Goal: Task Accomplishment & Management: Complete application form

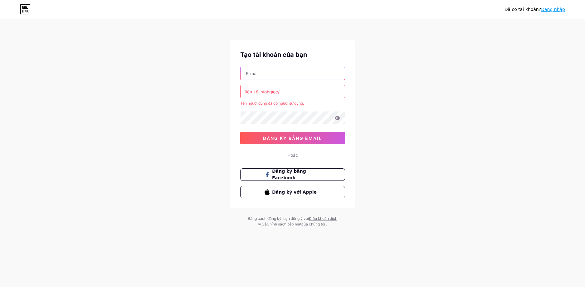
click at [267, 77] on input "text" at bounding box center [293, 73] width 104 height 12
type input "[EMAIL_ADDRESS][DOMAIN_NAME]"
click at [274, 90] on font "liên kết sinh học/" at bounding box center [262, 91] width 34 height 5
click at [281, 95] on input "yang" at bounding box center [293, 91] width 104 height 12
click at [291, 90] on input "yang" at bounding box center [293, 91] width 104 height 12
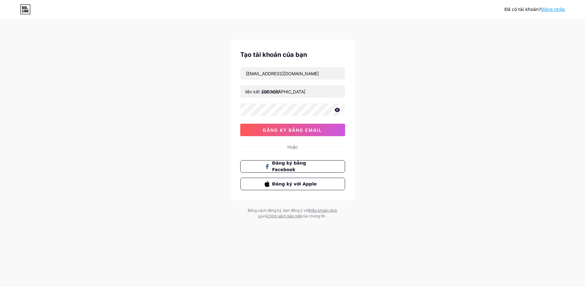
click at [437, 117] on div "Đã có tài khoản? Đăng nhập Tạo tài khoản của bạn xpaker9@gmail.com liên kết sin…" at bounding box center [292, 119] width 585 height 239
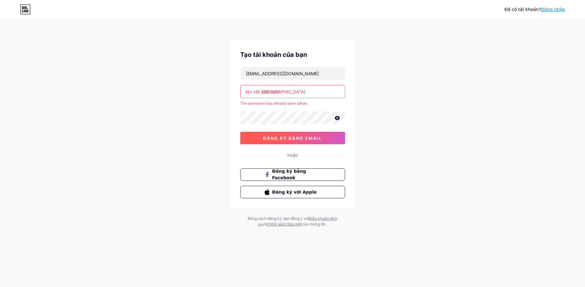
click at [308, 128] on div "xpaker9@gmail.com liên kết sinh học/ yangyang The username has already been tak…" at bounding box center [292, 105] width 105 height 77
click at [289, 90] on input "yangyang" at bounding box center [293, 91] width 104 height 12
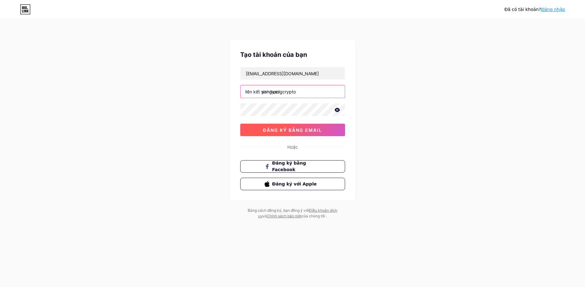
type input "yangyangcrypto"
click at [284, 129] on font "đăng ký bằng email" at bounding box center [292, 129] width 59 height 5
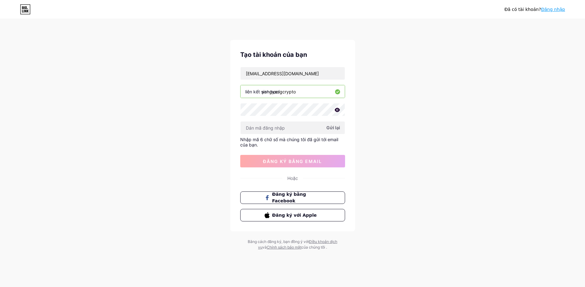
click at [336, 129] on font "Gửi lại" at bounding box center [333, 127] width 14 height 5
click at [262, 72] on input "xpaker9@gmail.com" at bounding box center [293, 73] width 104 height 12
type input "[EMAIL_ADDRESS][DOMAIN_NAME]"
click at [334, 127] on font "Gửi lại" at bounding box center [333, 127] width 14 height 5
click at [314, 71] on input "[EMAIL_ADDRESS][DOMAIN_NAME]" at bounding box center [293, 73] width 104 height 12
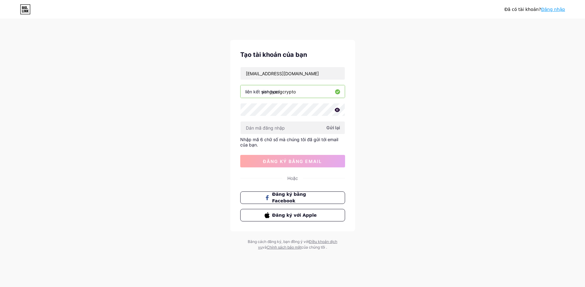
click at [479, 69] on div "Đã có tài khoản? Đăng nhập Tạo tài khoản của bạn xpaker5@gmail.com liên kết sin…" at bounding box center [292, 135] width 585 height 270
click at [299, 75] on input "[EMAIL_ADDRESS][DOMAIN_NAME]" at bounding box center [293, 73] width 104 height 12
click at [415, 73] on div "Đã có tài khoản? Đăng nhập Tạo tài khoản của bạn xpaker5@gmail.com liên kết sin…" at bounding box center [292, 135] width 585 height 270
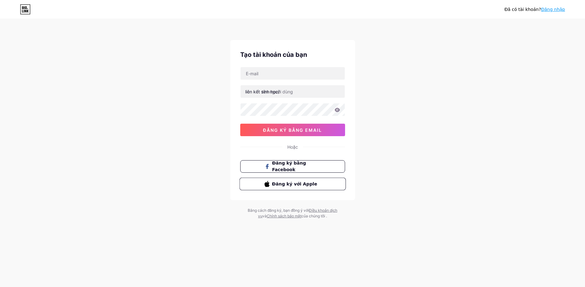
click at [287, 184] on font "Đăng ký với Apple" at bounding box center [294, 183] width 45 height 5
click at [271, 77] on input "text" at bounding box center [293, 73] width 104 height 12
type input "[EMAIL_ADDRESS][DOMAIN_NAME]"
click at [262, 90] on font "liên kết sinh học/" at bounding box center [262, 91] width 34 height 5
click at [296, 95] on input "text" at bounding box center [293, 91] width 104 height 12
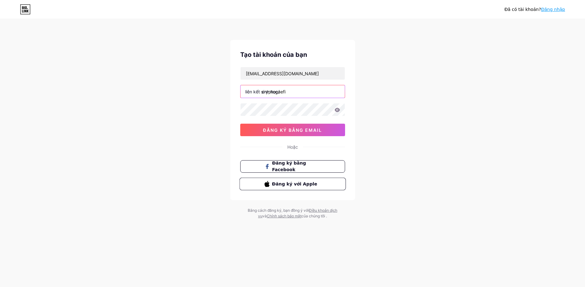
type input "cryptogaefi"
click at [443, 101] on div "Đã có tài khoản? Đăng nhập Tạo tài khoản của bạn [EMAIL_ADDRESS][DOMAIN_NAME] l…" at bounding box center [292, 119] width 585 height 239
click at [290, 133] on button "đăng ký bằng email" at bounding box center [292, 130] width 105 height 12
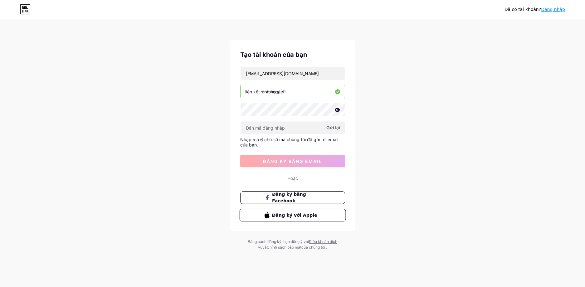
click at [330, 130] on span "Gửi lại" at bounding box center [333, 127] width 14 height 7
click at [336, 128] on font "Gửi lại" at bounding box center [333, 127] width 14 height 5
paste input "877162"
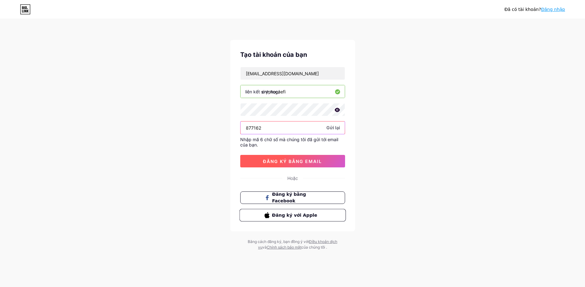
type input "877162"
click at [295, 162] on font "đăng ký bằng email" at bounding box center [292, 161] width 59 height 5
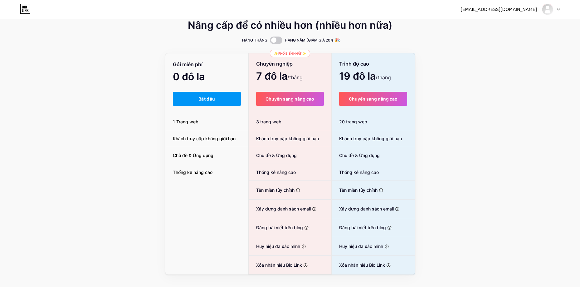
scroll to position [20, 0]
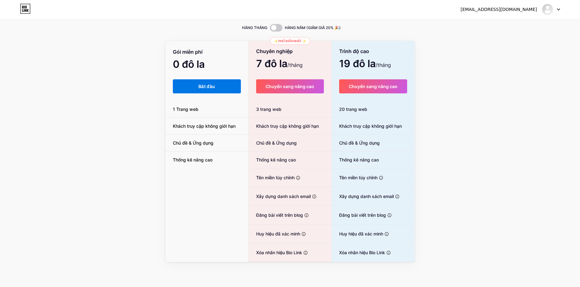
click at [207, 90] on button "Bắt đầu" at bounding box center [207, 86] width 68 height 14
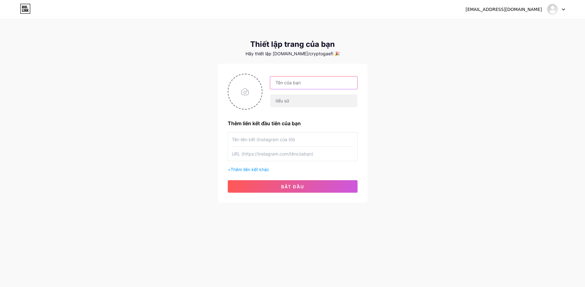
click at [297, 82] on input "text" at bounding box center [313, 82] width 87 height 12
click at [296, 84] on input "text" at bounding box center [313, 82] width 87 height 12
type input "CyptoGamefi"
click at [437, 129] on div "[EMAIL_ADDRESS][DOMAIN_NAME] Bảng điều khiển Đăng xuất Thiết lập trang của bạn …" at bounding box center [292, 111] width 585 height 222
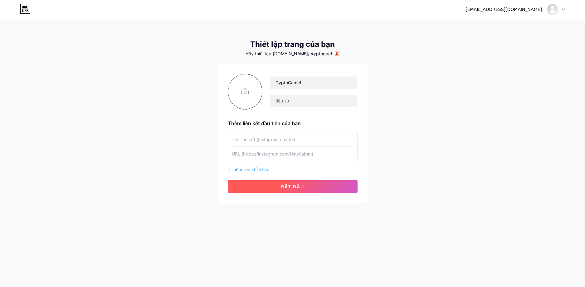
click at [310, 186] on button "bắt đầu" at bounding box center [293, 186] width 130 height 12
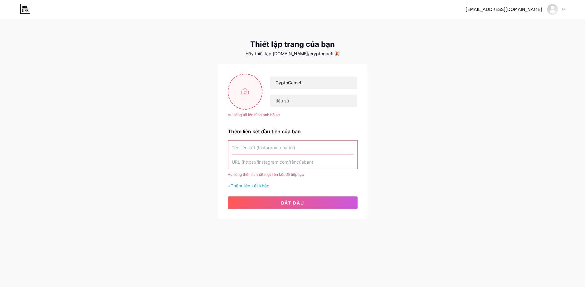
click at [233, 75] on input "file" at bounding box center [245, 91] width 34 height 35
type input "C:\fakepath\snapedit_1755410172818.jpeg"
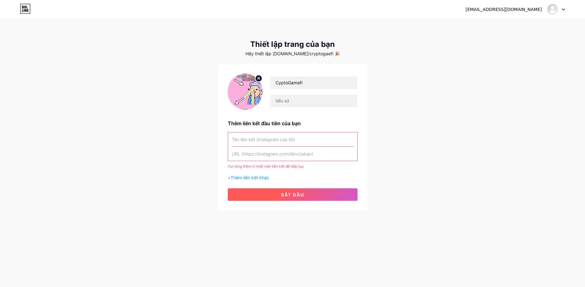
click at [297, 200] on button "bắt đầu" at bounding box center [293, 194] width 130 height 12
click at [284, 154] on input "text" at bounding box center [293, 154] width 122 height 14
drag, startPoint x: 231, startPoint y: 125, endPoint x: 294, endPoint y: 121, distance: 63.5
click at [281, 122] on font "Thêm liên kết đầu tiên của bạn" at bounding box center [264, 123] width 73 height 6
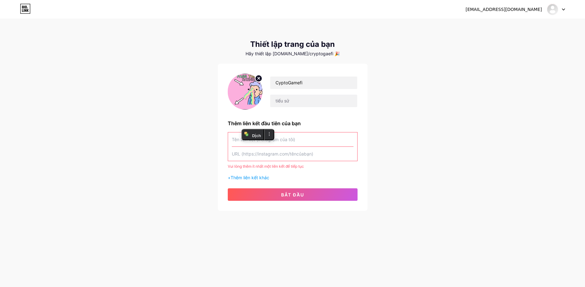
click at [322, 118] on div "CyptoGamefi Thêm liên kết đầu tiên của bạn Vui lòng thêm ít nhất một liên kết đ…" at bounding box center [293, 137] width 130 height 127
click at [245, 176] on font "Thêm liên kết khác" at bounding box center [250, 177] width 39 height 5
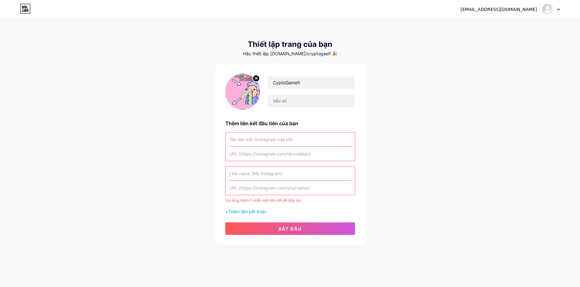
click at [239, 173] on input "text" at bounding box center [290, 173] width 122 height 14
click at [247, 212] on font "Thêm liên kết khác" at bounding box center [247, 211] width 39 height 5
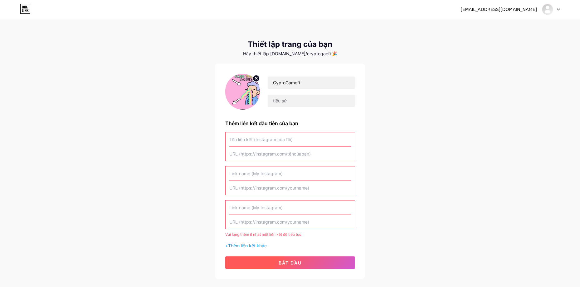
click at [275, 261] on button "bắt đầu" at bounding box center [290, 262] width 130 height 12
click at [237, 189] on input "text" at bounding box center [290, 188] width 122 height 14
click at [243, 171] on input "text" at bounding box center [290, 173] width 122 height 14
click at [156, 97] on div "[EMAIL_ADDRESS][DOMAIN_NAME] Bảng điều khiển Đăng xuất Thiết lập trang của bạn …" at bounding box center [290, 149] width 580 height 299
click at [257, 139] on input "text" at bounding box center [290, 139] width 122 height 14
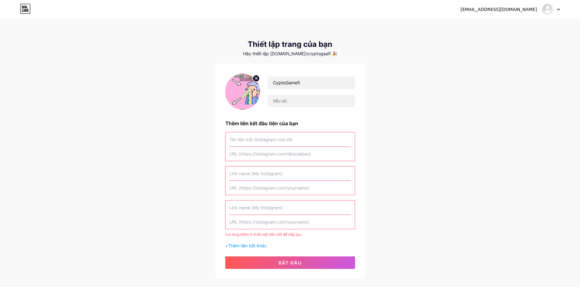
click at [262, 152] on input "text" at bounding box center [290, 154] width 122 height 14
paste input "[URL][DOMAIN_NAME]"
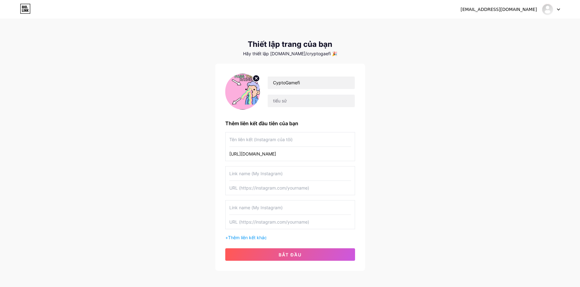
type input "[URL][DOMAIN_NAME]"
click at [263, 139] on input "text" at bounding box center [290, 139] width 122 height 14
type input "BITCEX"
click at [315, 254] on button "bắt đầu" at bounding box center [290, 254] width 130 height 12
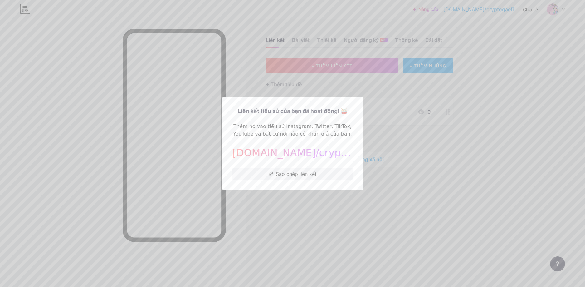
click at [285, 208] on div at bounding box center [292, 143] width 585 height 287
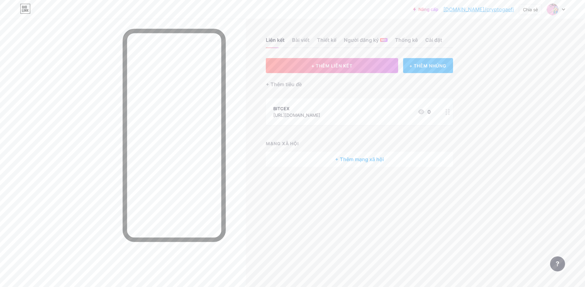
click at [279, 109] on font "BITCEX" at bounding box center [281, 108] width 16 height 5
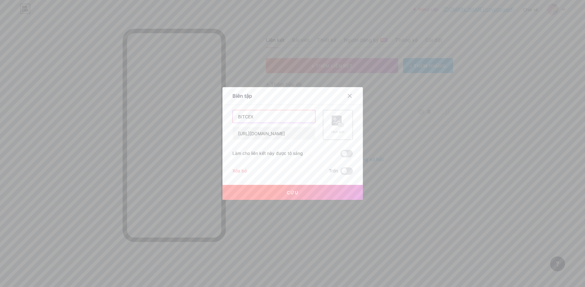
click at [274, 116] on input "BITCEX" at bounding box center [274, 116] width 82 height 12
click at [250, 117] on input "BITCEX Điểm Danh Kiếm Tiền" at bounding box center [274, 116] width 82 height 12
click at [303, 117] on input "BITCEX - Điểm Danh Kiếm Tiền" at bounding box center [274, 116] width 82 height 12
type input "BITCEX - Điểm Danh Kiếm Tiền (Miễn Phí)"
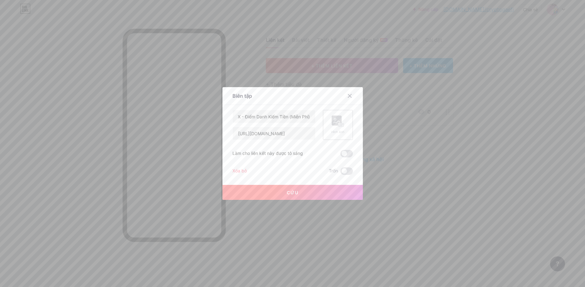
click at [340, 130] on font "Hình ảnh" at bounding box center [337, 132] width 13 height 4
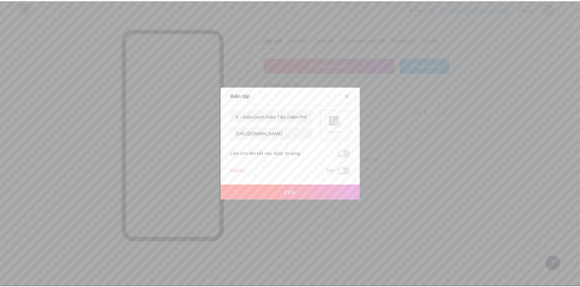
scroll to position [0, 0]
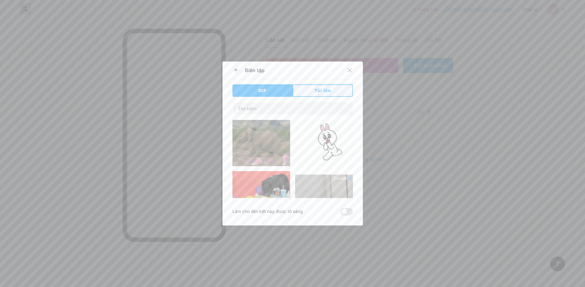
click at [315, 88] on font "Tải lên" at bounding box center [323, 90] width 17 height 5
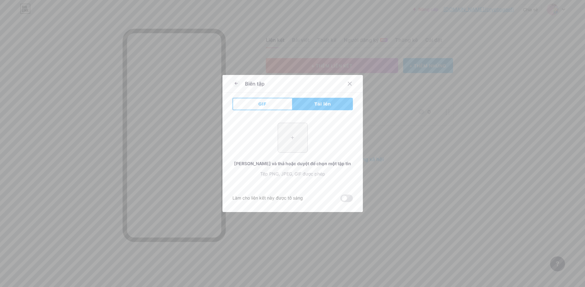
click at [288, 133] on input "file" at bounding box center [292, 137] width 29 height 29
type input "C:\fakepath\photo_2025-08-16_11-26-33.jpg"
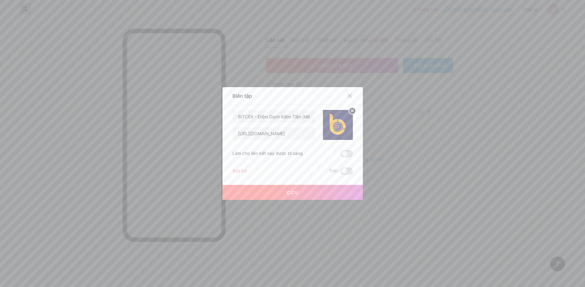
click at [287, 190] on font "Cứu" at bounding box center [293, 192] width 12 height 5
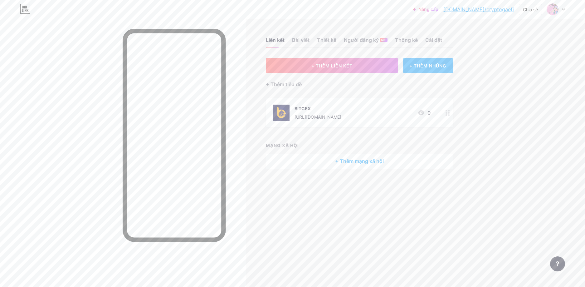
click at [545, 117] on div "Nâng cấp [DOMAIN_NAME]/crypto... [DOMAIN_NAME]/cryptogaefi Chia sẻ Chuyển đổi t…" at bounding box center [292, 143] width 585 height 287
click at [534, 7] on font "Chia sẻ" at bounding box center [530, 9] width 15 height 5
click at [486, 32] on font "Sao chép liên kết" at bounding box center [490, 32] width 43 height 6
click at [499, 108] on div "Nâng cấp [DOMAIN_NAME]/crypto... [DOMAIN_NAME]/cryptogaefi Chia sẻ Sao chép liê…" at bounding box center [292, 143] width 585 height 287
click at [320, 40] on font "Thiết kế" at bounding box center [326, 40] width 19 height 6
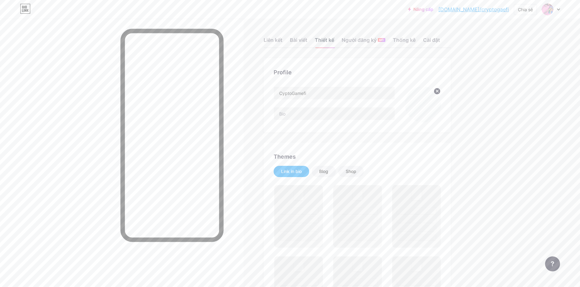
click at [325, 40] on font "Thiết kế" at bounding box center [324, 40] width 19 height 6
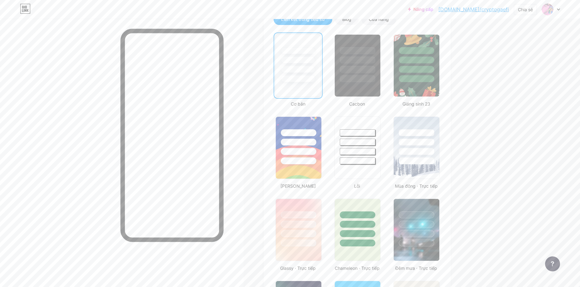
scroll to position [156, 0]
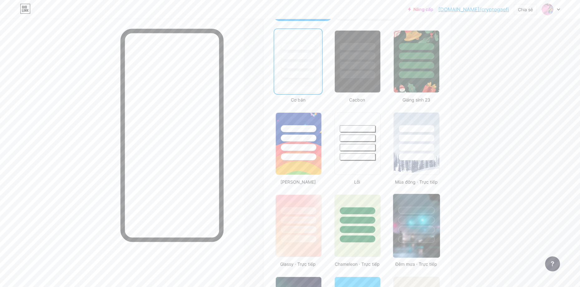
click at [429, 216] on div at bounding box center [416, 219] width 37 height 7
click at [425, 138] on div at bounding box center [416, 137] width 37 height 7
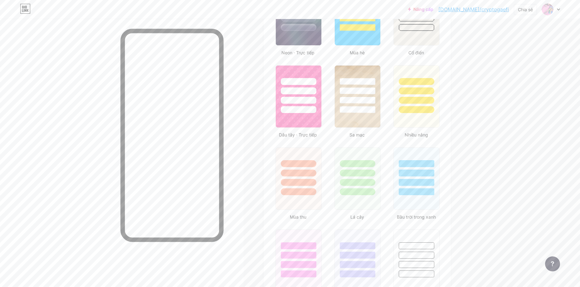
scroll to position [499, 0]
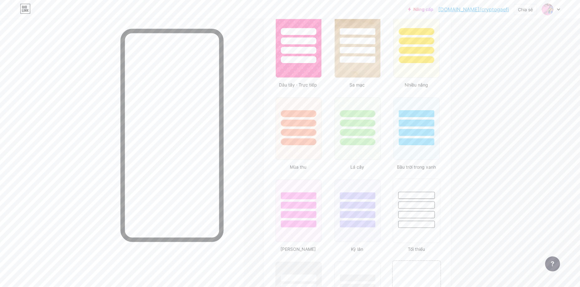
click at [411, 196] on div at bounding box center [416, 195] width 37 height 7
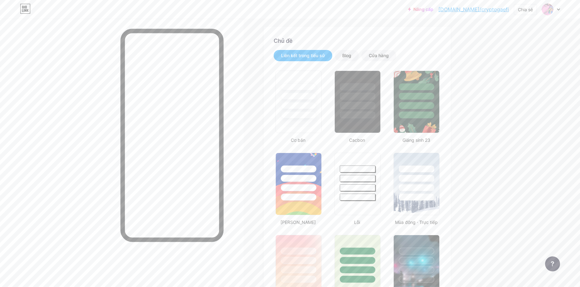
scroll to position [0, 0]
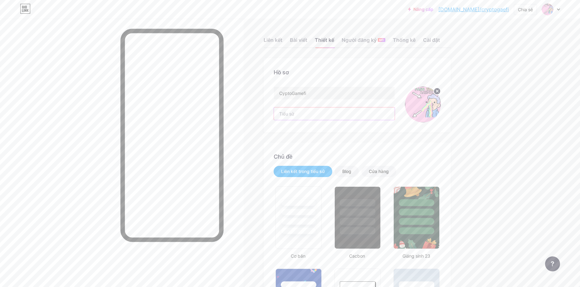
click at [304, 113] on input "text" at bounding box center [334, 113] width 121 height 12
type input "D"
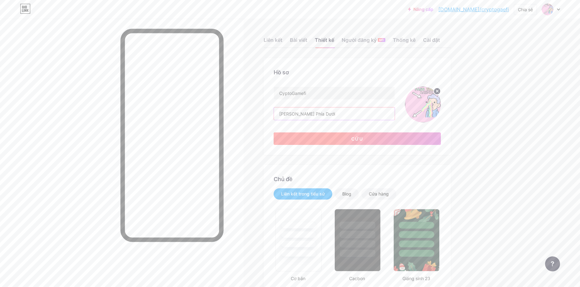
type input "[PERSON_NAME] Phía Dưới"
click at [346, 139] on button "Cứu" at bounding box center [357, 138] width 167 height 12
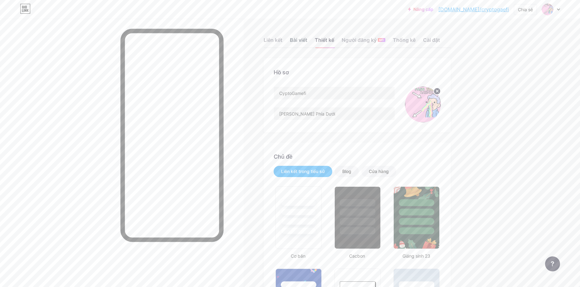
click at [303, 40] on font "Bài viết" at bounding box center [298, 40] width 17 height 6
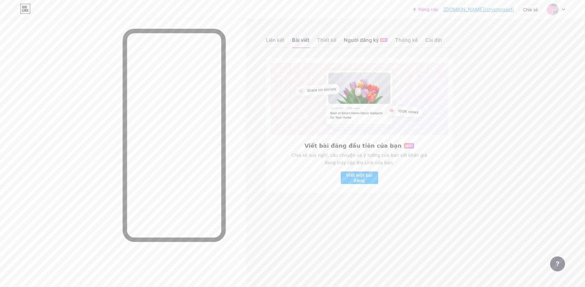
click at [367, 46] on div "Người đăng ký MỚI" at bounding box center [366, 41] width 44 height 11
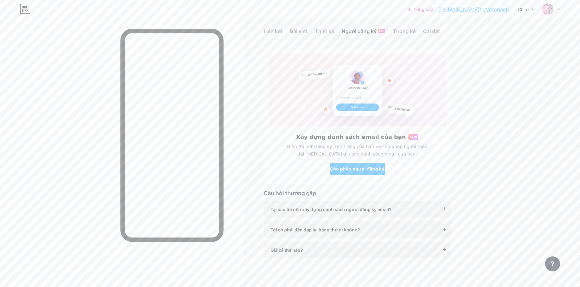
scroll to position [11, 0]
click at [409, 29] on font "Thống kê" at bounding box center [404, 29] width 23 height 6
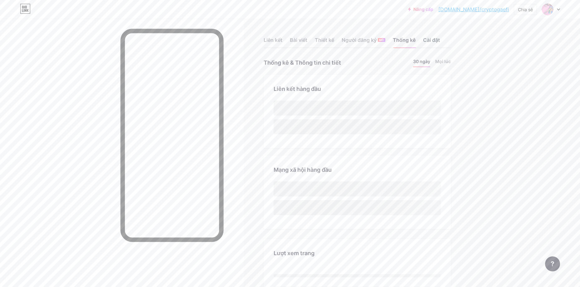
click at [434, 40] on font "Cài đặt" at bounding box center [431, 40] width 17 height 6
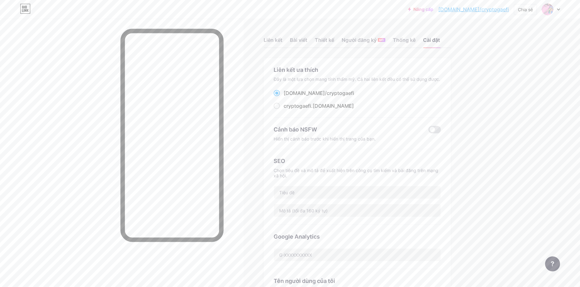
click at [554, 9] on div at bounding box center [551, 9] width 18 height 11
click at [509, 71] on font "Cài đặt tài khoản" at bounding box center [507, 70] width 36 height 5
click at [278, 38] on font "Liên kết" at bounding box center [273, 40] width 19 height 6
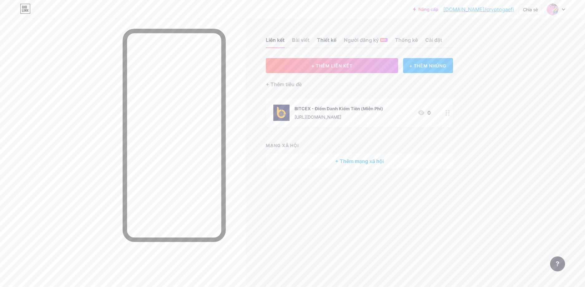
click at [324, 43] on div "Thiết kế" at bounding box center [326, 41] width 19 height 11
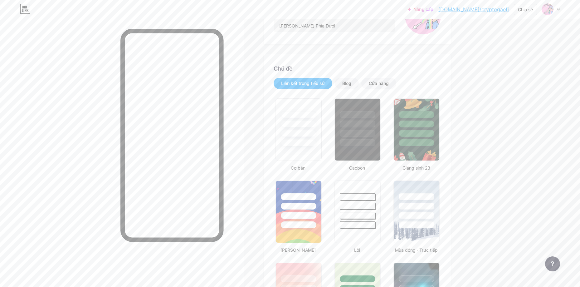
scroll to position [87, 0]
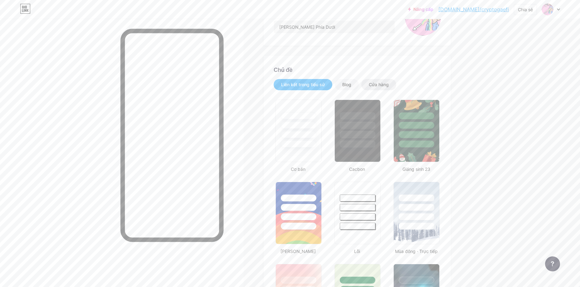
click at [379, 81] on div "Cửa hàng" at bounding box center [378, 84] width 35 height 11
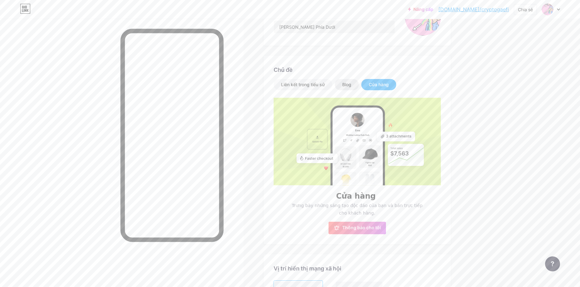
click at [351, 81] on div "Blog" at bounding box center [346, 84] width 9 height 6
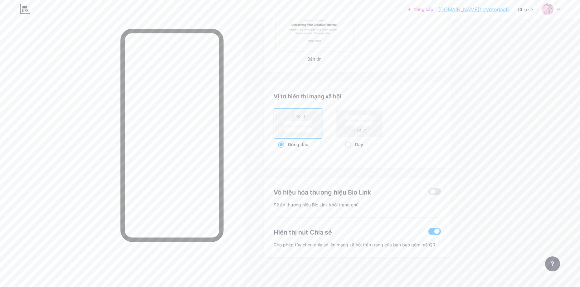
scroll to position [391, 0]
